Goal: Complete application form: Complete application form

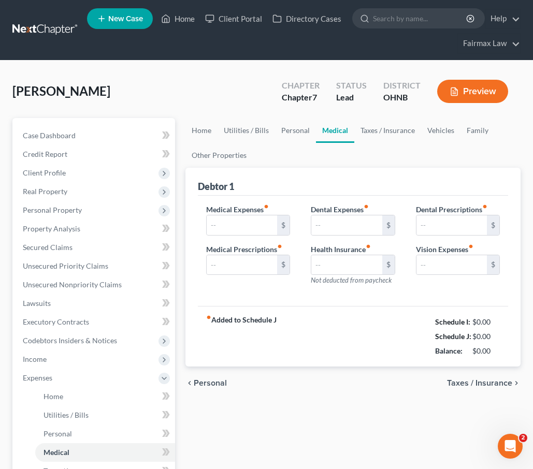
type input "0.00"
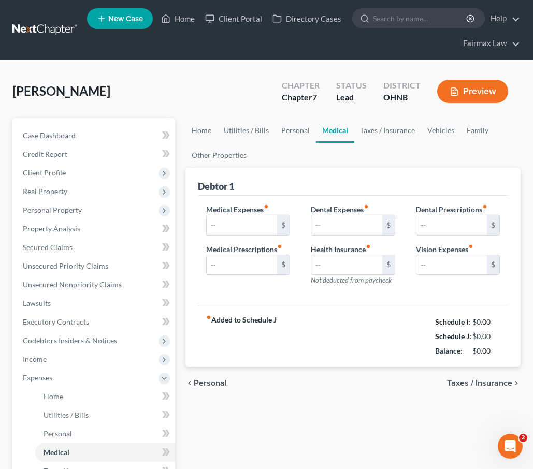
type input "0.00"
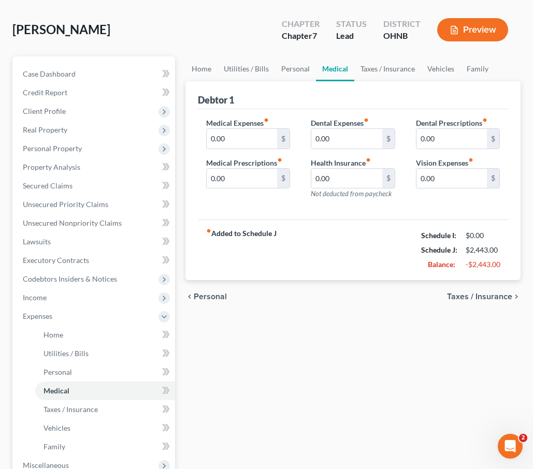
scroll to position [63, 0]
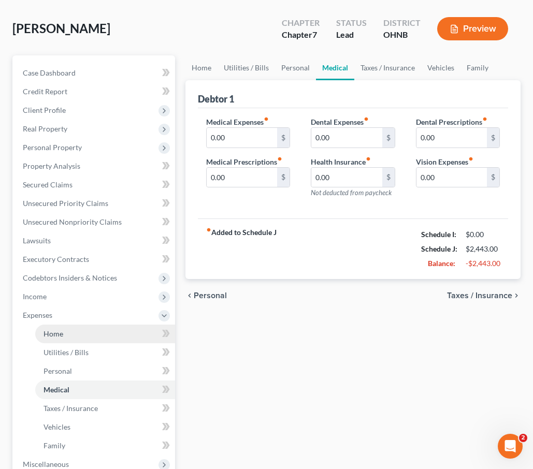
click at [93, 339] on link "Home" at bounding box center [105, 334] width 140 height 19
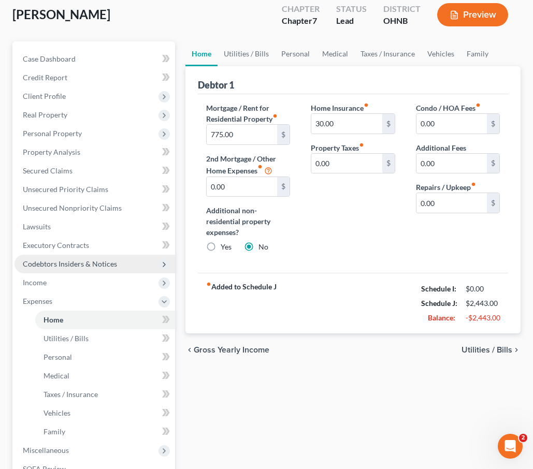
scroll to position [78, 0]
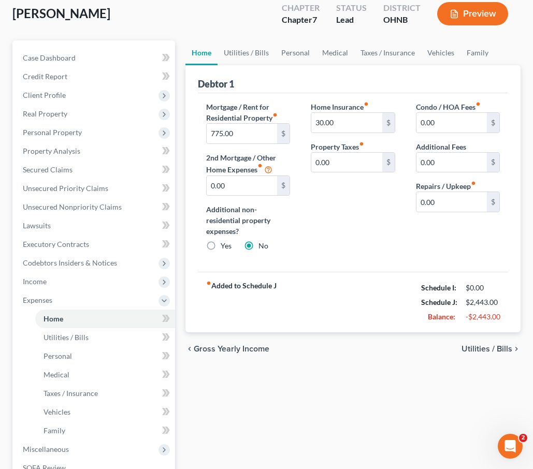
click at [479, 24] on button "Preview" at bounding box center [472, 13] width 71 height 23
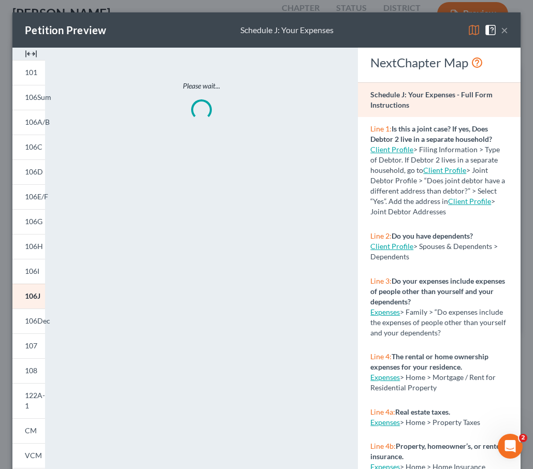
scroll to position [0, 0]
click at [505, 27] on button "×" at bounding box center [504, 30] width 7 height 12
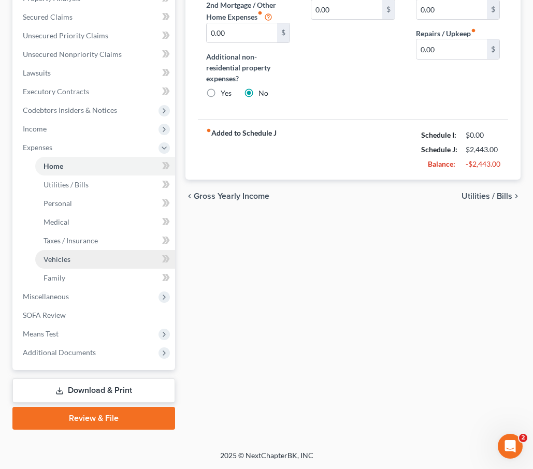
click at [96, 267] on link "Vehicles" at bounding box center [105, 259] width 140 height 19
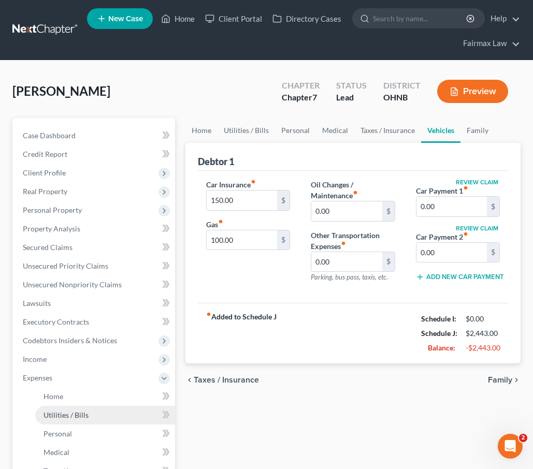
click at [81, 420] on link "Utilities / Bills" at bounding box center [105, 415] width 140 height 19
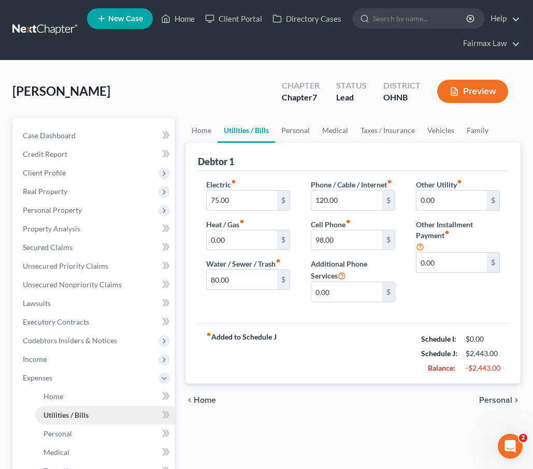
scroll to position [102, 0]
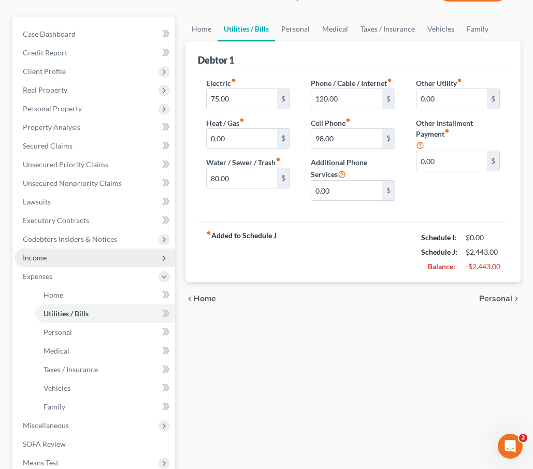
click at [68, 259] on span "Income" at bounding box center [95, 258] width 161 height 19
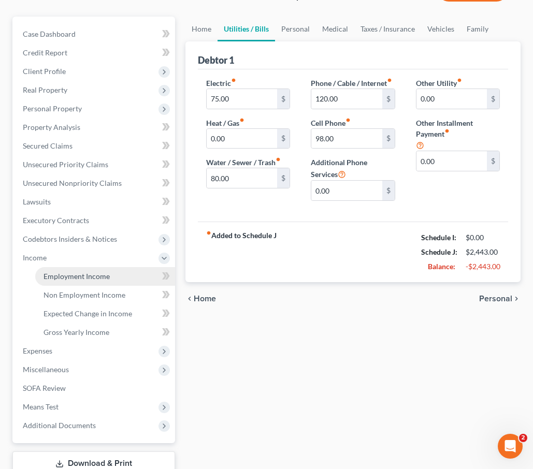
click at [71, 282] on link "Employment Income" at bounding box center [105, 276] width 140 height 19
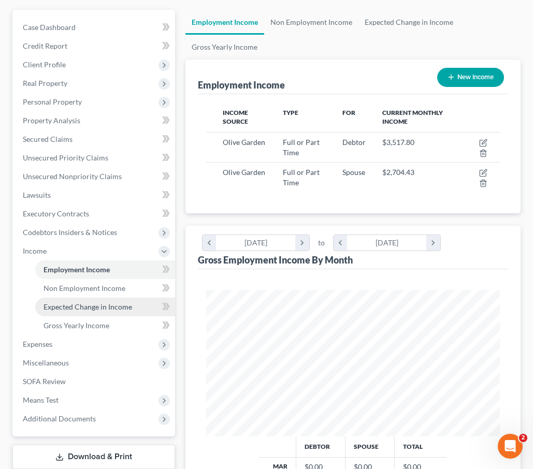
scroll to position [112, 0]
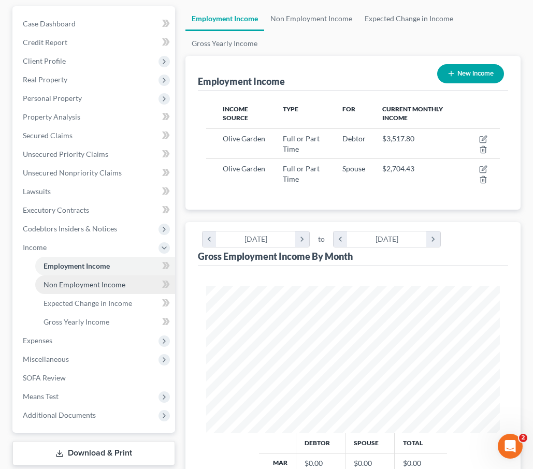
click at [78, 288] on span "Non Employment Income" at bounding box center [85, 284] width 82 height 9
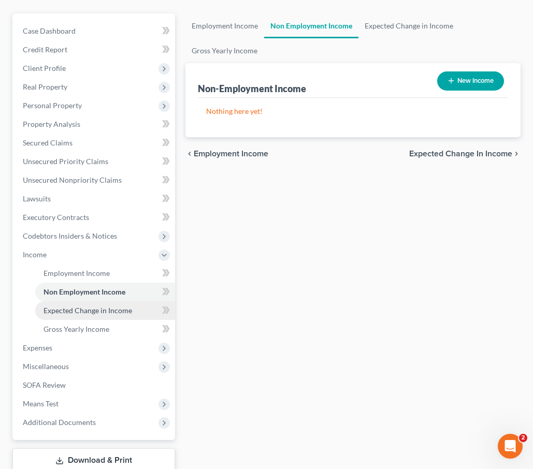
click at [77, 312] on span "Expected Change in Income" at bounding box center [88, 310] width 89 height 9
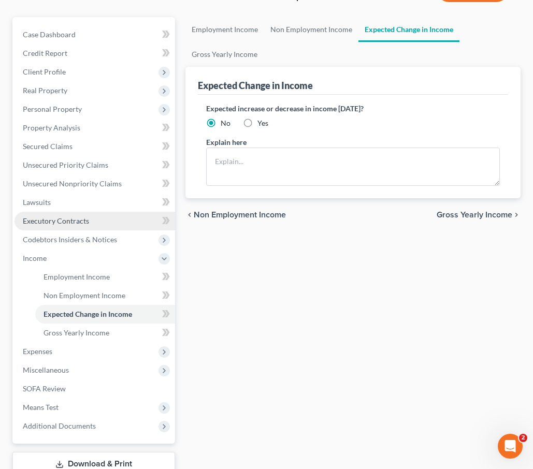
scroll to position [100, 0]
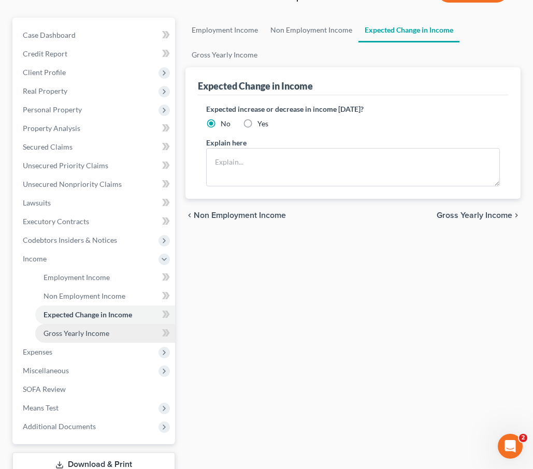
click at [94, 327] on link "Gross Yearly Income" at bounding box center [105, 333] width 140 height 19
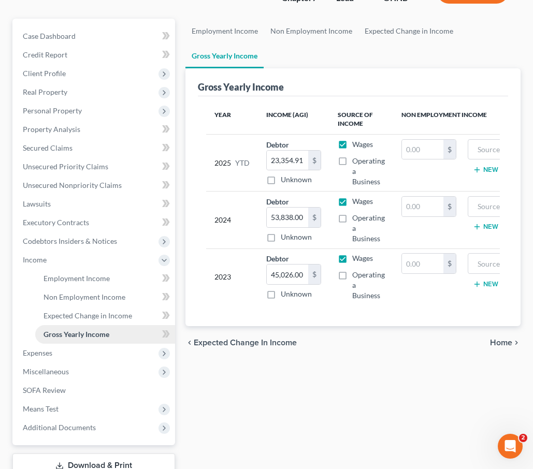
scroll to position [100, 0]
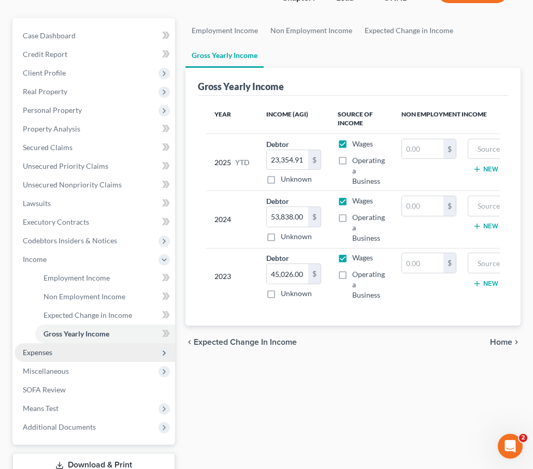
click at [89, 355] on span "Expenses" at bounding box center [95, 352] width 161 height 19
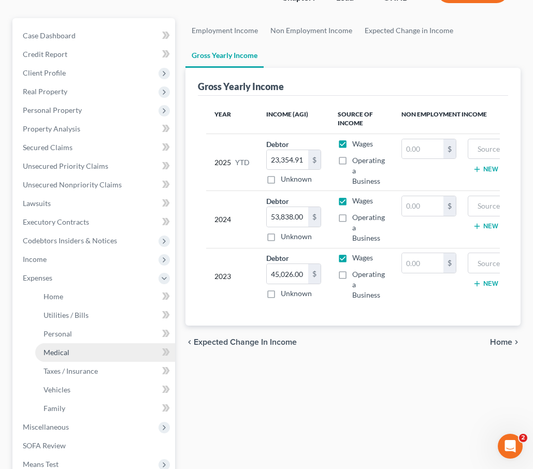
click at [88, 352] on link "Medical" at bounding box center [105, 352] width 140 height 19
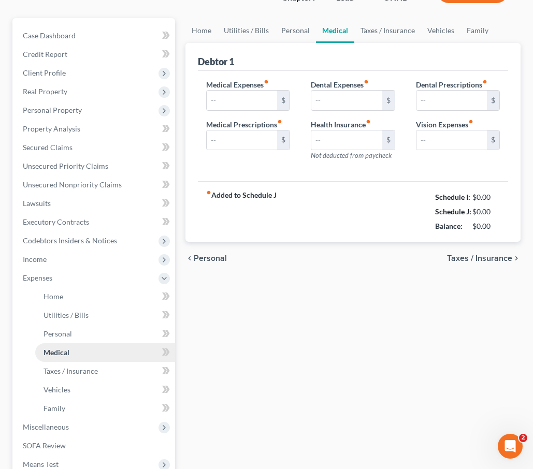
scroll to position [12, 0]
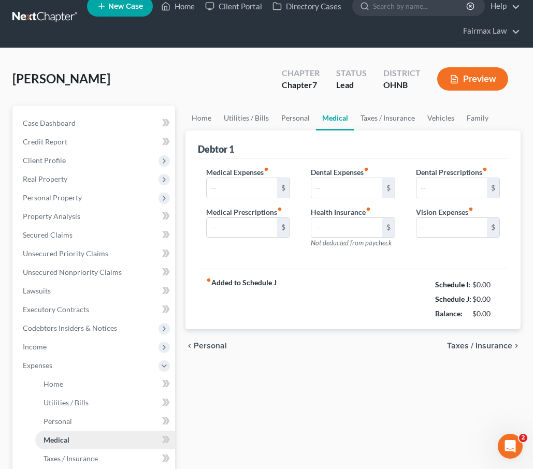
type input "0.00"
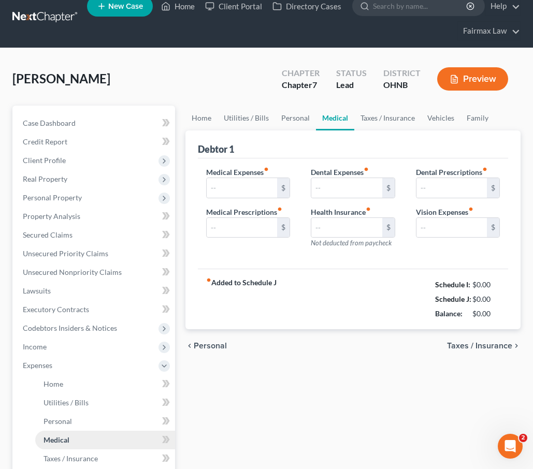
type input "0.00"
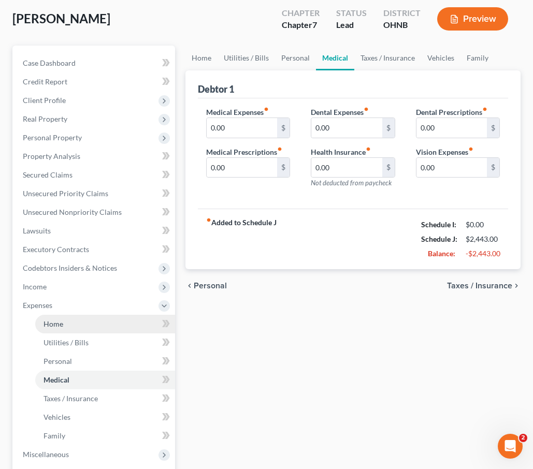
click at [80, 328] on link "Home" at bounding box center [105, 324] width 140 height 19
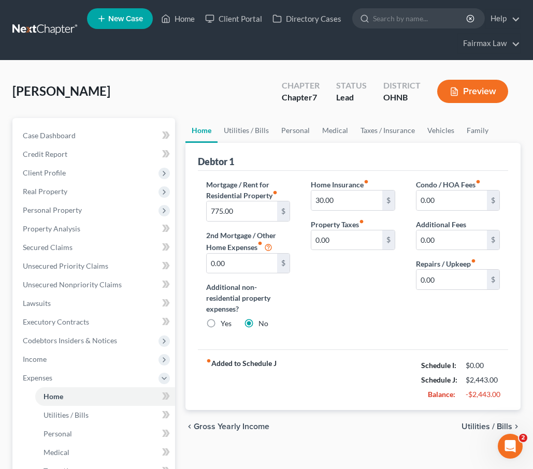
click at [479, 98] on button "Preview" at bounding box center [472, 91] width 71 height 23
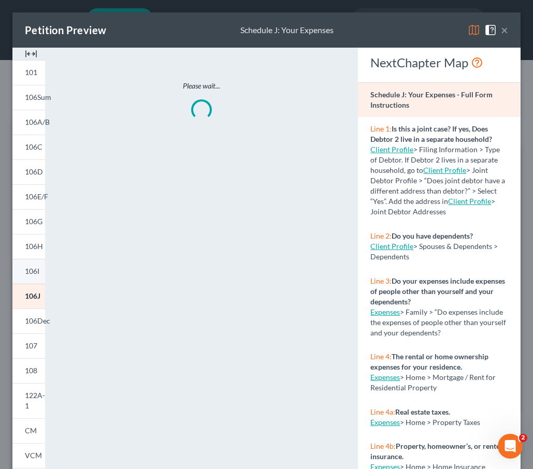
click at [40, 280] on link "106I" at bounding box center [28, 271] width 33 height 25
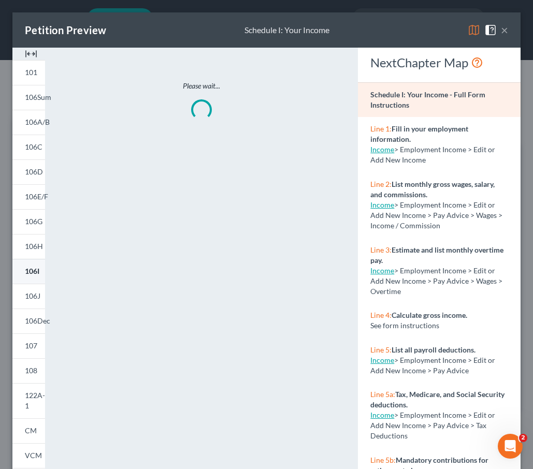
click at [38, 278] on link "106I" at bounding box center [28, 271] width 33 height 25
click at [505, 30] on button "×" at bounding box center [504, 30] width 7 height 12
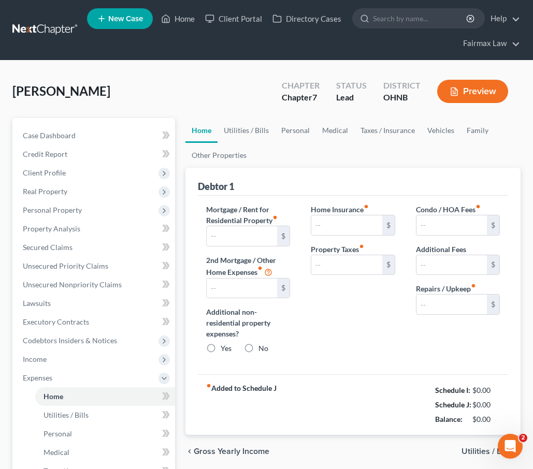
type input "775.00"
type input "0.00"
radio input "true"
type input "30.00"
type input "0.00"
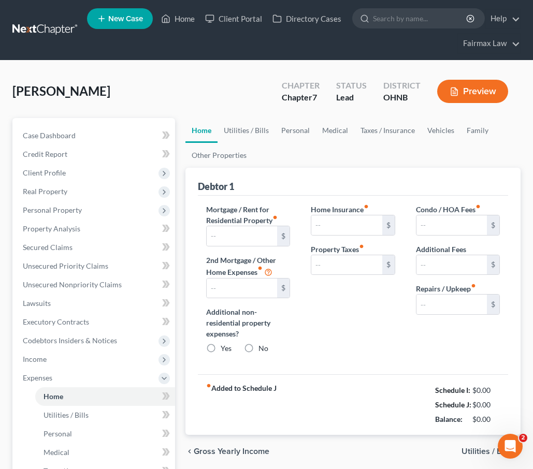
type input "0.00"
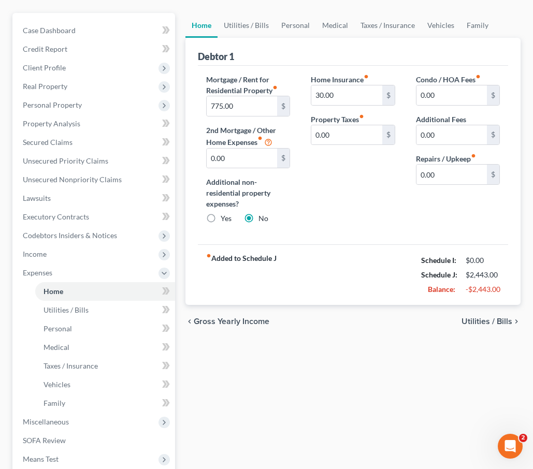
scroll to position [49, 0]
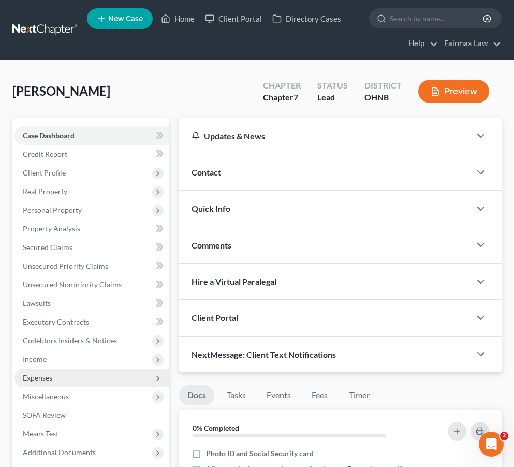
click at [57, 382] on span "Expenses" at bounding box center [92, 378] width 154 height 19
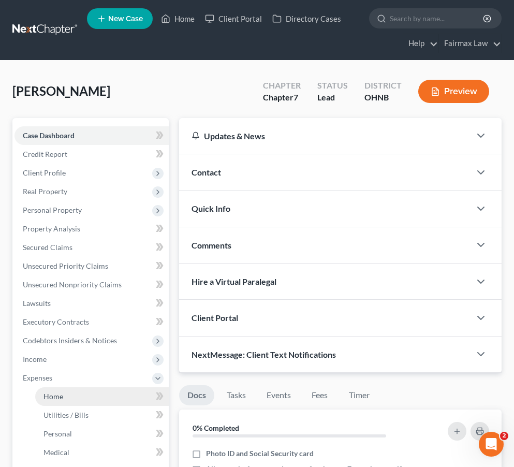
click at [61, 399] on span "Home" at bounding box center [54, 396] width 20 height 9
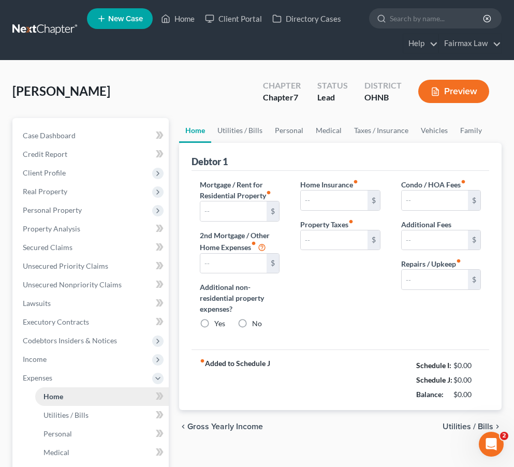
type input "775.00"
type input "0.00"
radio input "true"
type input "30.00"
type input "0.00"
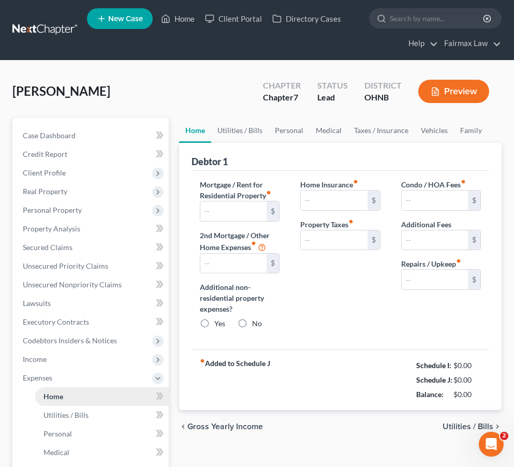
type input "0.00"
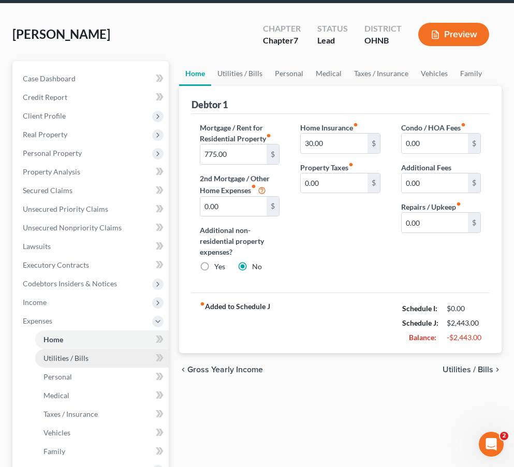
scroll to position [65, 0]
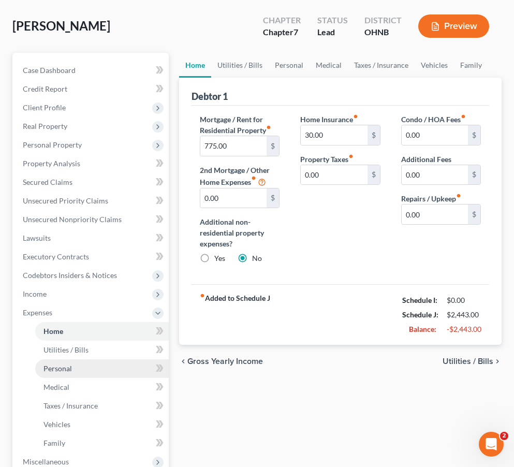
click at [63, 367] on span "Personal" at bounding box center [58, 368] width 28 height 9
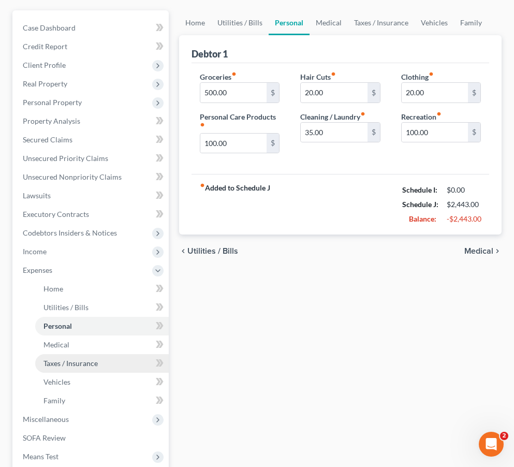
click at [63, 362] on span "Taxes / Insurance" at bounding box center [71, 363] width 54 height 9
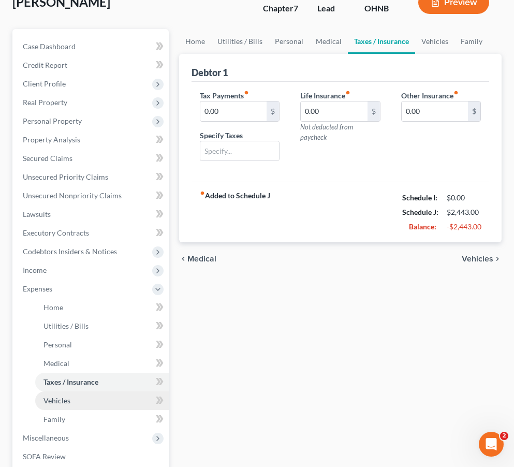
click at [65, 407] on link "Vehicles" at bounding box center [102, 401] width 134 height 19
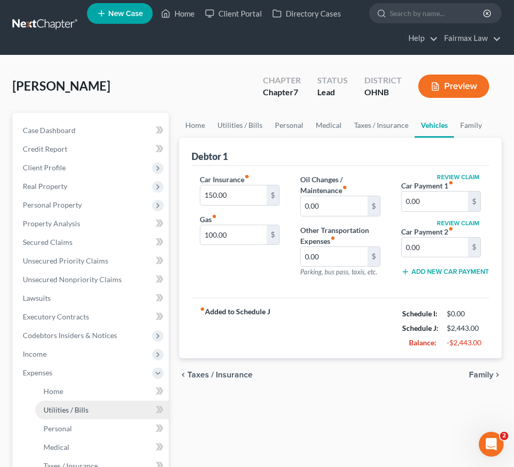
scroll to position [11, 0]
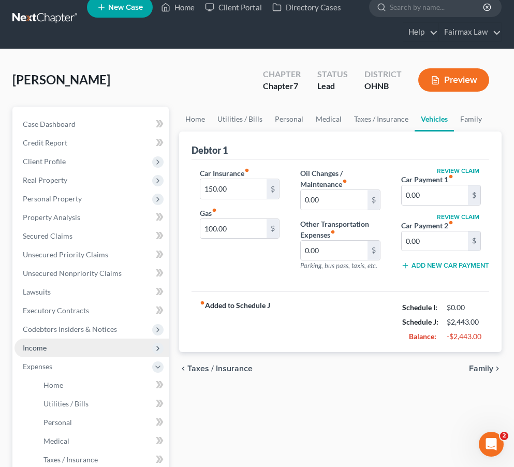
click at [77, 346] on span "Income" at bounding box center [92, 348] width 154 height 19
click at [76, 356] on span "Income" at bounding box center [92, 348] width 154 height 19
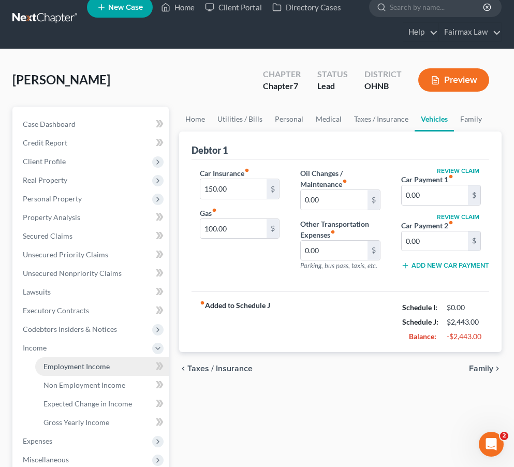
click at [74, 362] on span "Employment Income" at bounding box center [77, 366] width 66 height 9
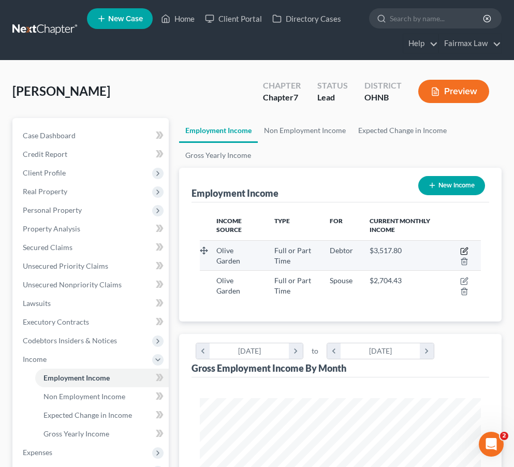
click at [465, 247] on icon "button" at bounding box center [465, 251] width 8 height 8
select select "0"
select select "9"
select select "3"
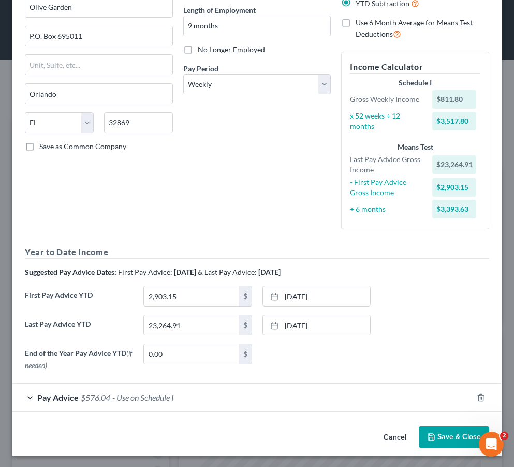
scroll to position [101, 0]
click at [436, 434] on icon "button" at bounding box center [431, 438] width 8 height 8
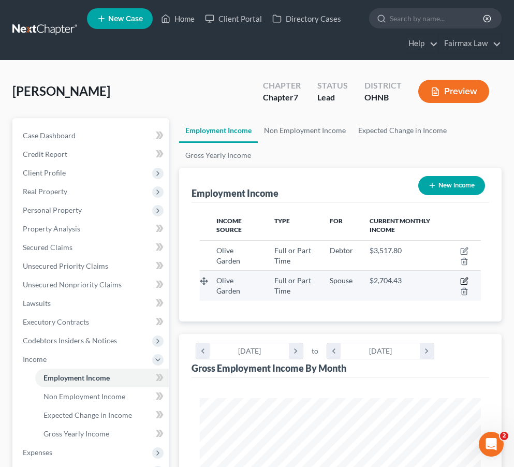
click at [466, 281] on icon "button" at bounding box center [465, 280] width 5 height 5
select select "0"
select select "9"
select select "3"
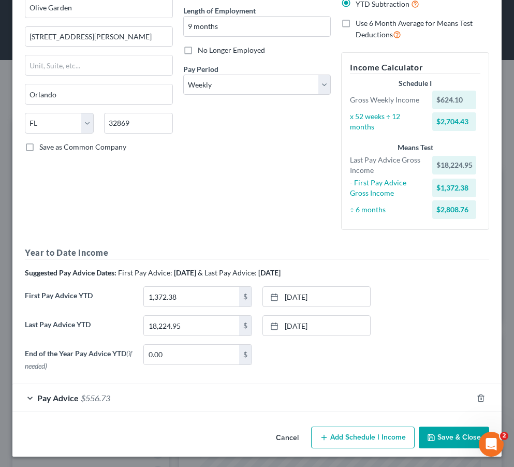
click at [357, 398] on div "Pay Advice $556.73" at bounding box center [242, 397] width 461 height 27
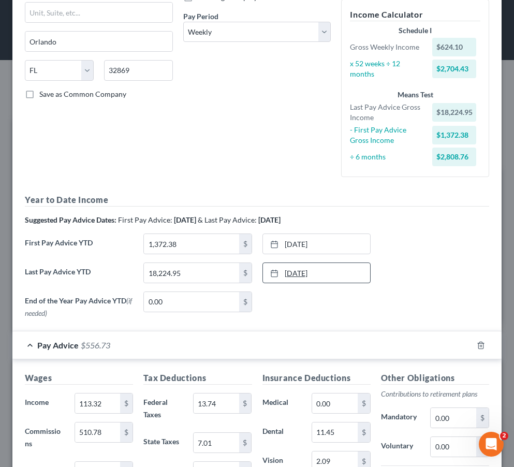
scroll to position [276, 0]
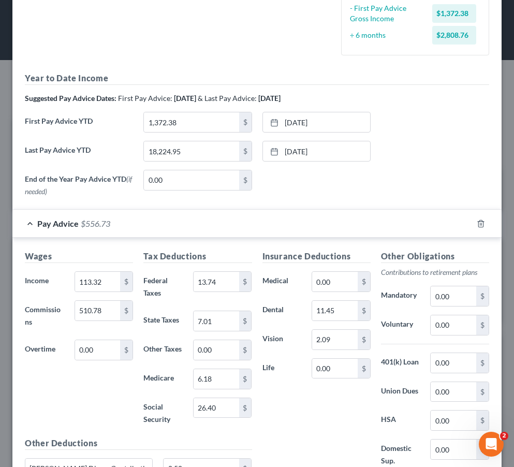
click at [277, 230] on div "Pay Advice $556.73" at bounding box center [242, 223] width 461 height 27
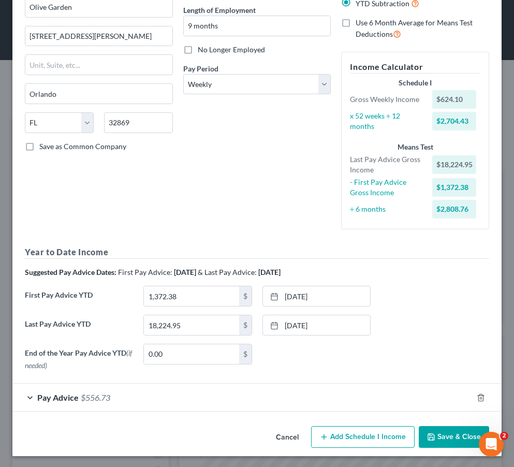
scroll to position [101, 0]
click at [435, 434] on icon "button" at bounding box center [431, 438] width 8 height 8
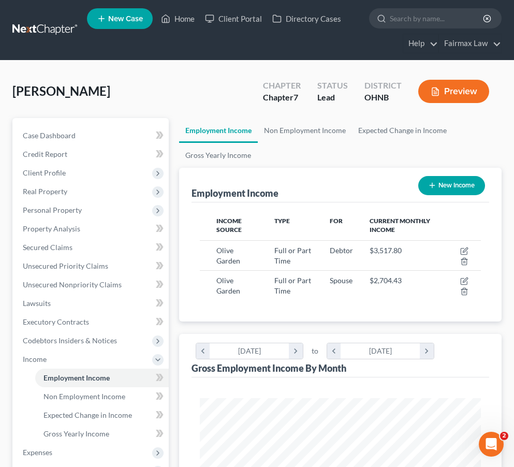
click at [459, 86] on button "Preview" at bounding box center [454, 91] width 71 height 23
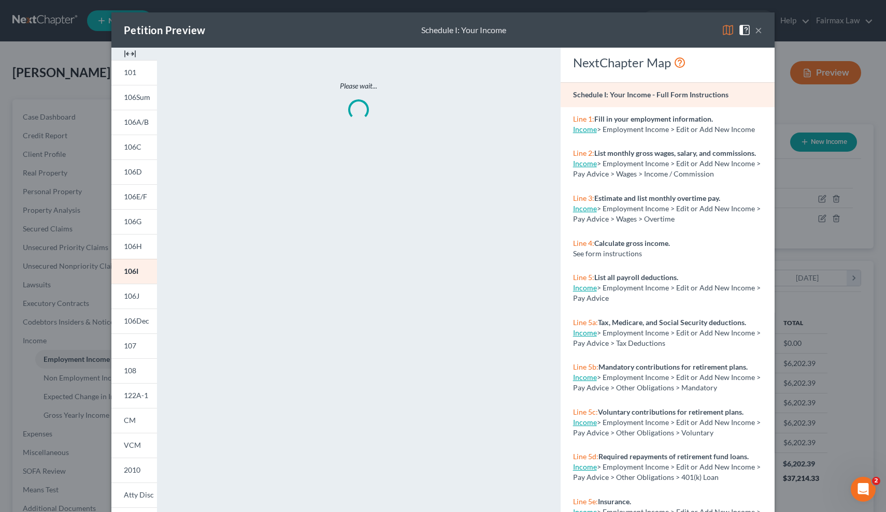
scroll to position [0, 0]
click at [514, 30] on button "×" at bounding box center [758, 30] width 7 height 12
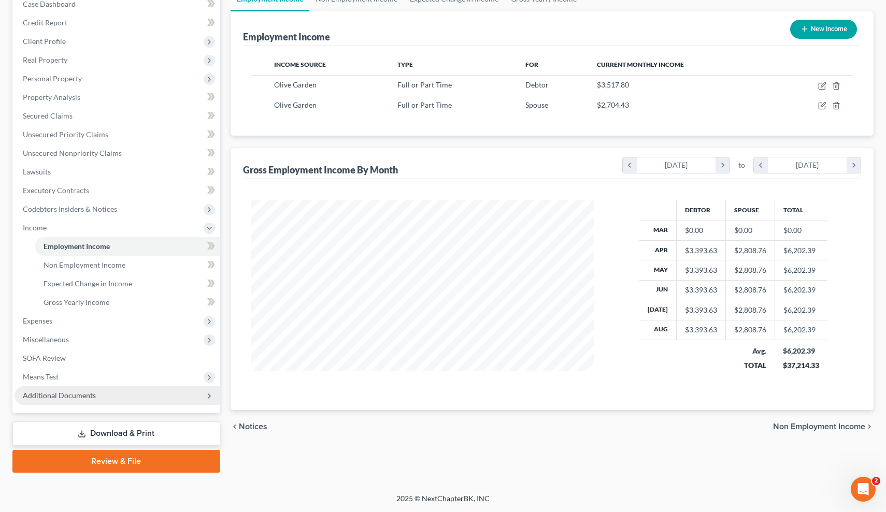
scroll to position [113, 0]
click at [108, 429] on link "Download & Print" at bounding box center [116, 434] width 208 height 24
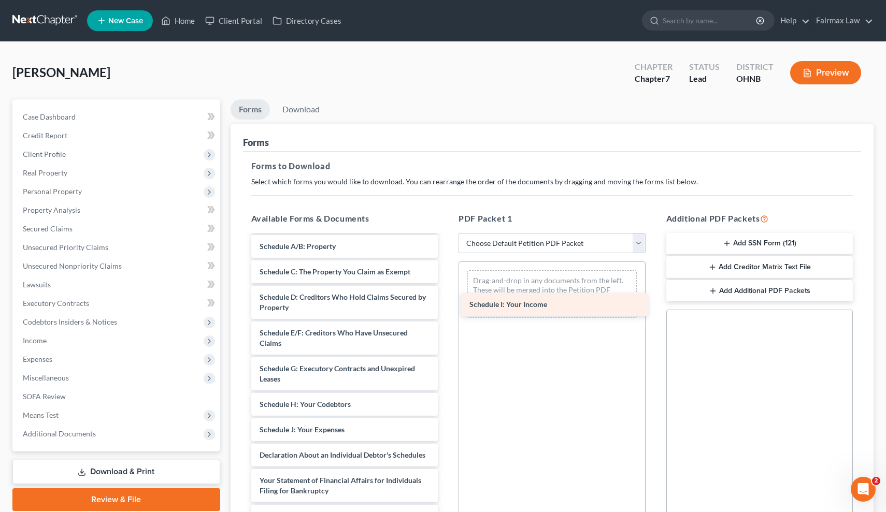
drag, startPoint x: 309, startPoint y: 430, endPoint x: 540, endPoint y: 294, distance: 268.9
click at [447, 294] on div "Schedule I: Your Income Declaration re: Electronic Filing (09/22/2025) Installm…" at bounding box center [345, 392] width 204 height 588
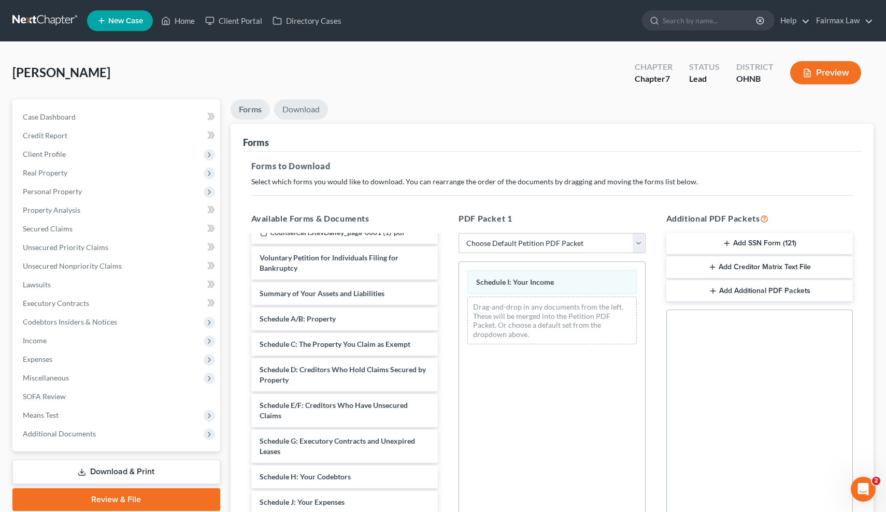
click at [302, 109] on link "Download" at bounding box center [301, 109] width 54 height 20
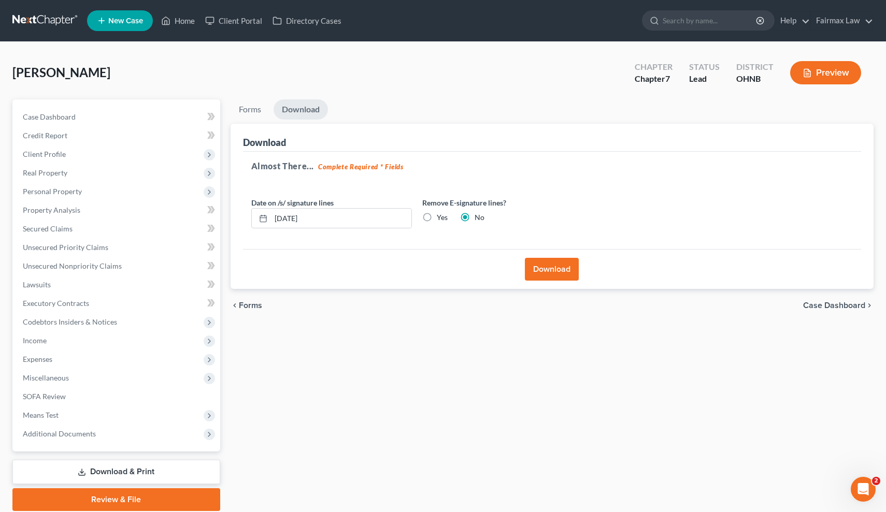
click at [514, 274] on button "Download" at bounding box center [552, 269] width 54 height 23
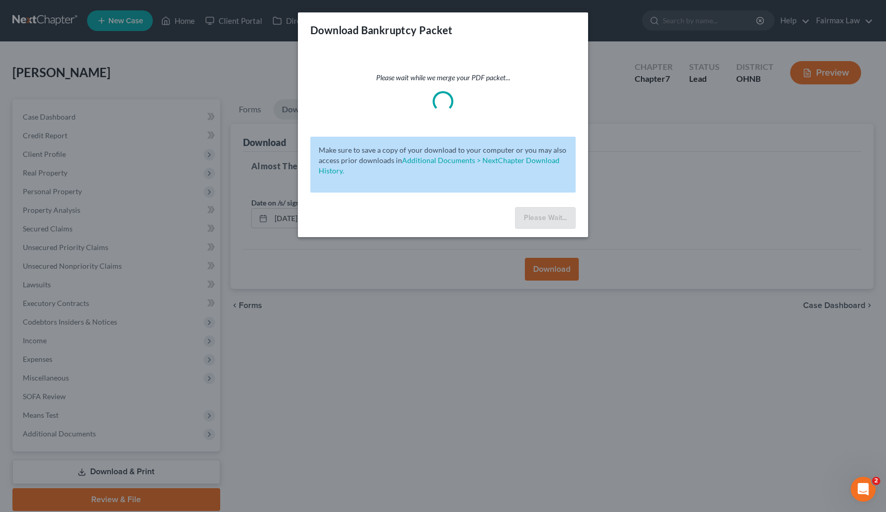
click at [430, 365] on div "Download Bankruptcy Packet Please wait while we merge your PDF packet... Make s…" at bounding box center [443, 256] width 886 height 512
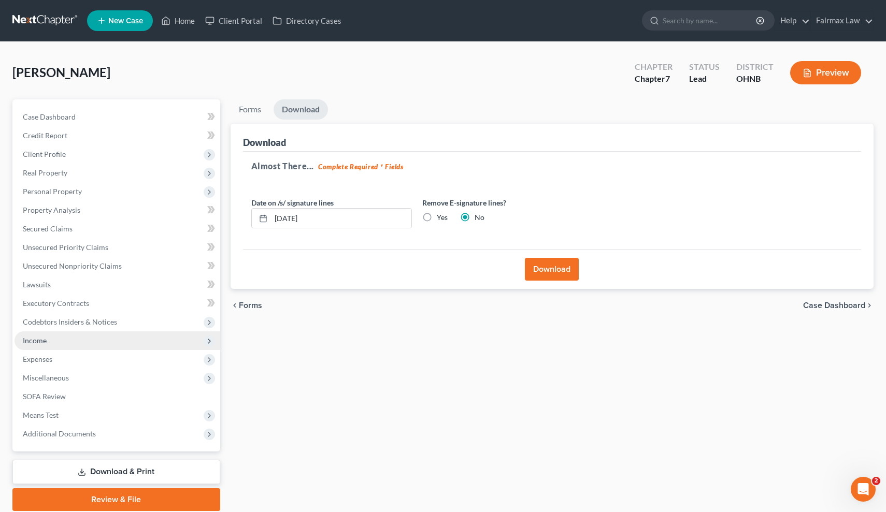
click at [166, 332] on span "Income" at bounding box center [118, 341] width 206 height 19
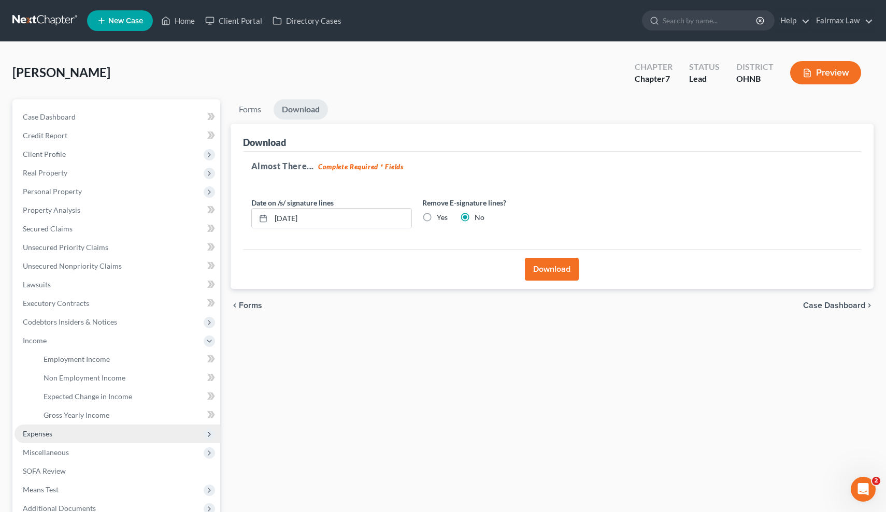
click at [144, 432] on span "Expenses" at bounding box center [118, 434] width 206 height 19
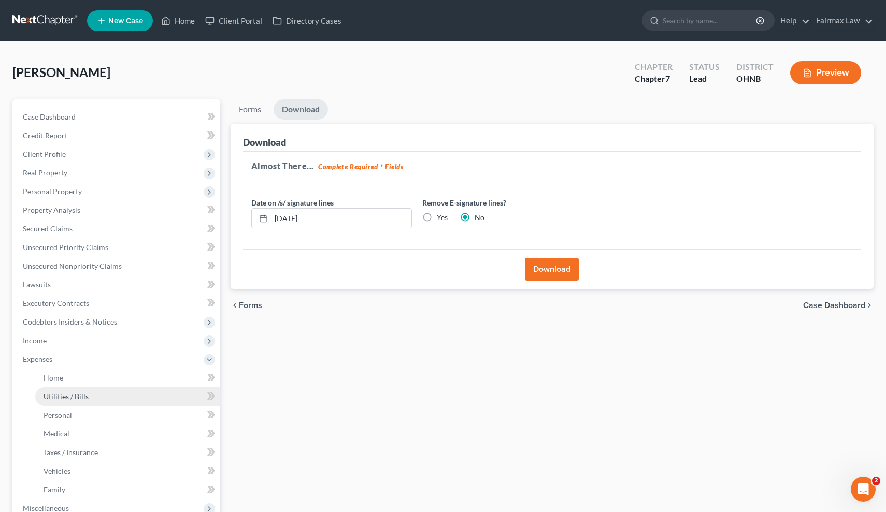
click at [125, 390] on link "Utilities / Bills" at bounding box center [127, 396] width 185 height 19
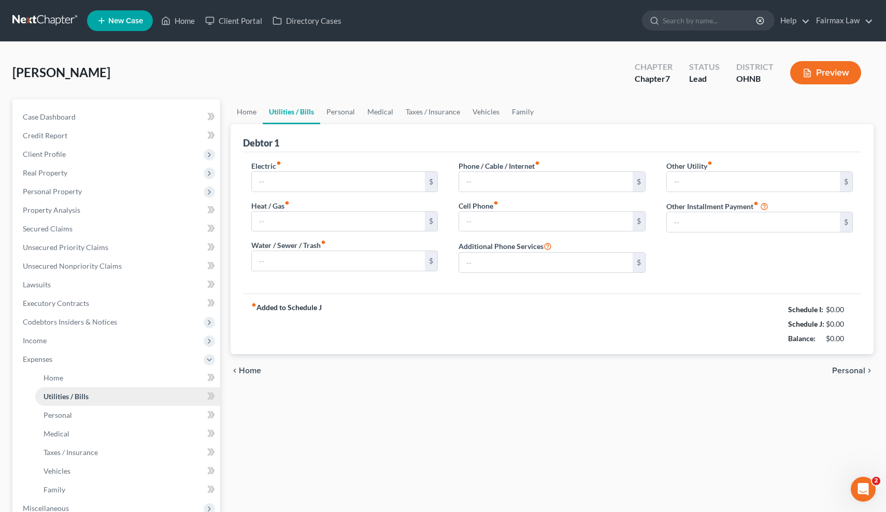
type input "75.00"
type input "0.00"
type input "80.00"
type input "120.00"
type input "98.00"
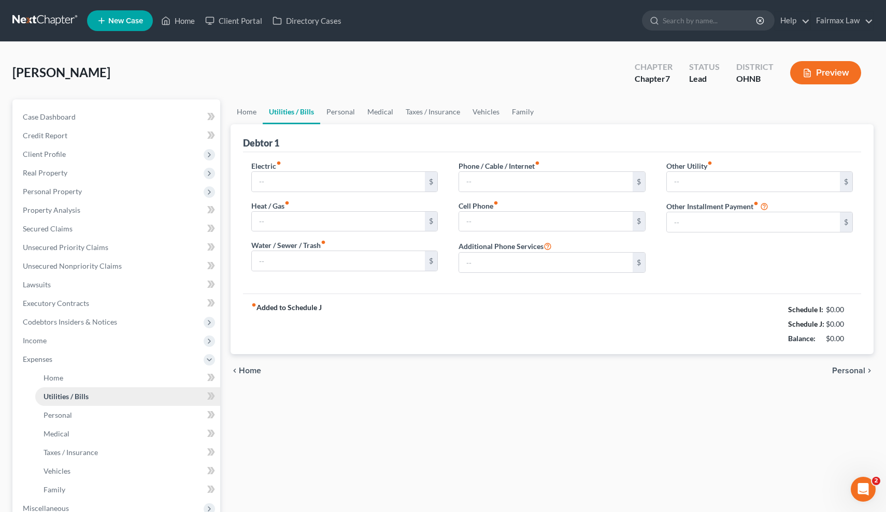
type input "0.00"
